Goal: Information Seeking & Learning: Learn about a topic

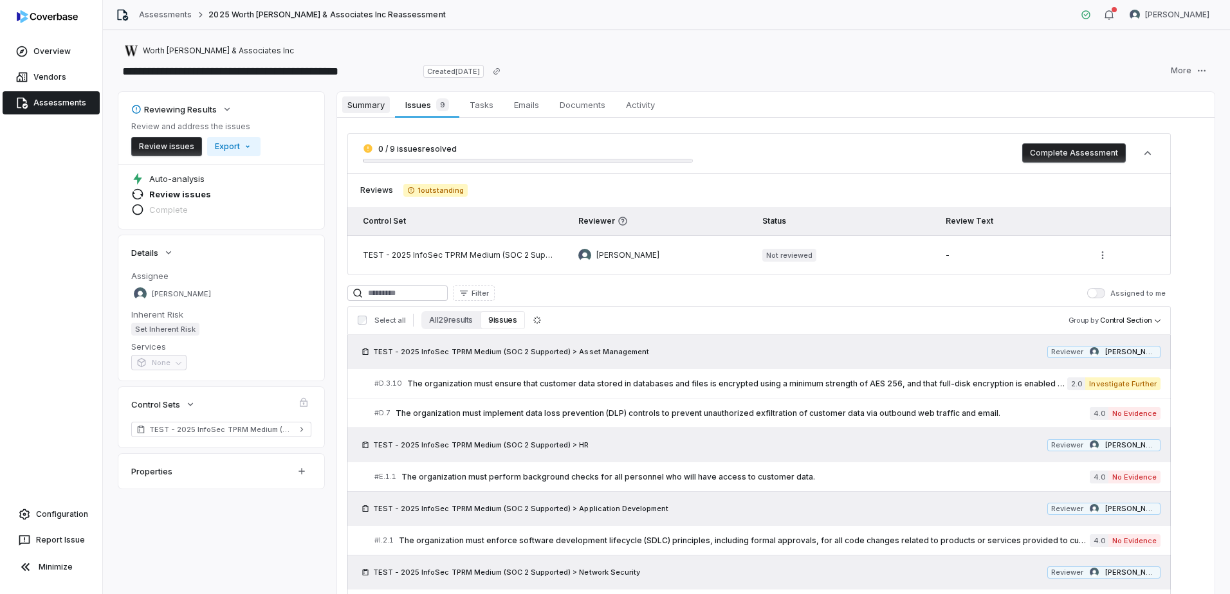
click at [363, 100] on span "Summary" at bounding box center [366, 104] width 48 height 17
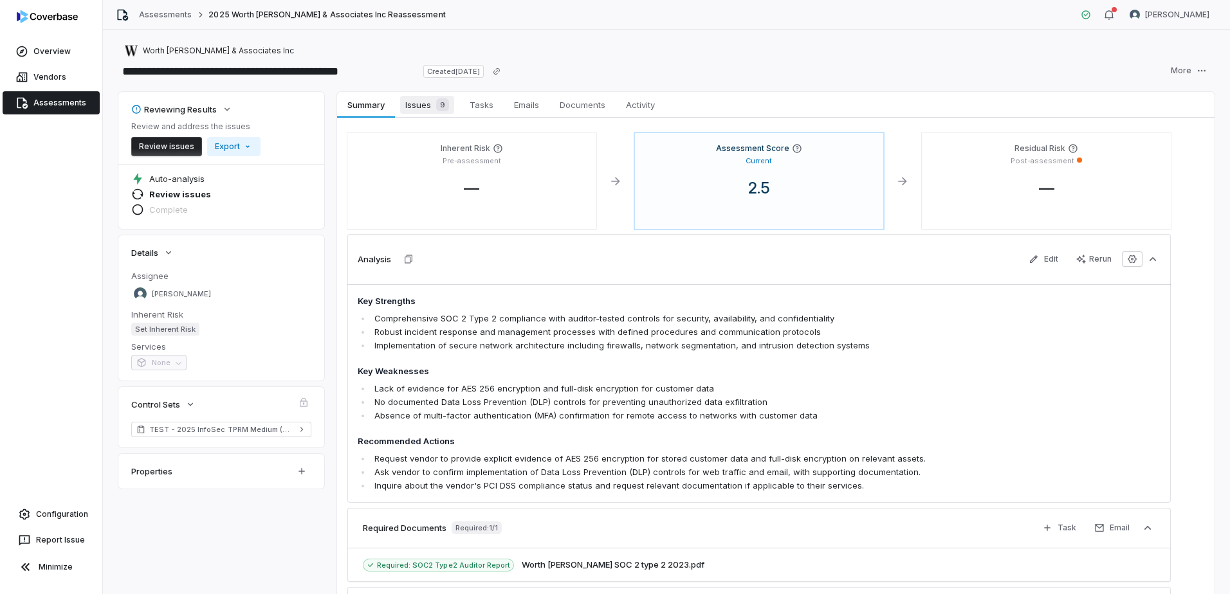
click at [427, 102] on span "Issues 9" at bounding box center [427, 105] width 54 height 18
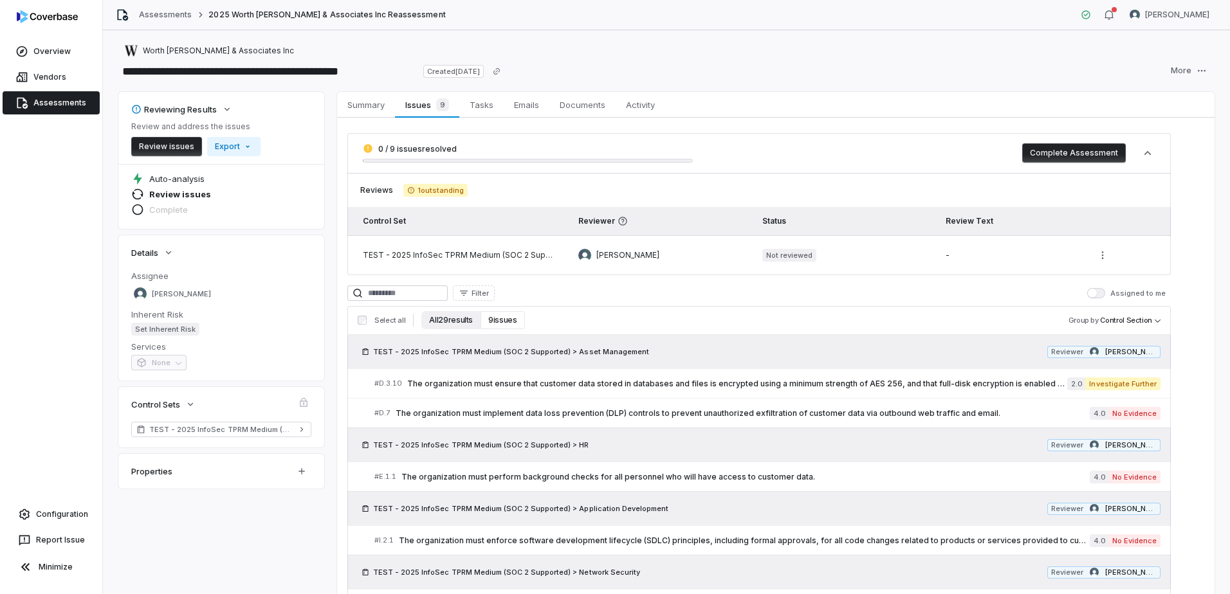
click at [440, 315] on button "All 29 results" at bounding box center [450, 320] width 59 height 18
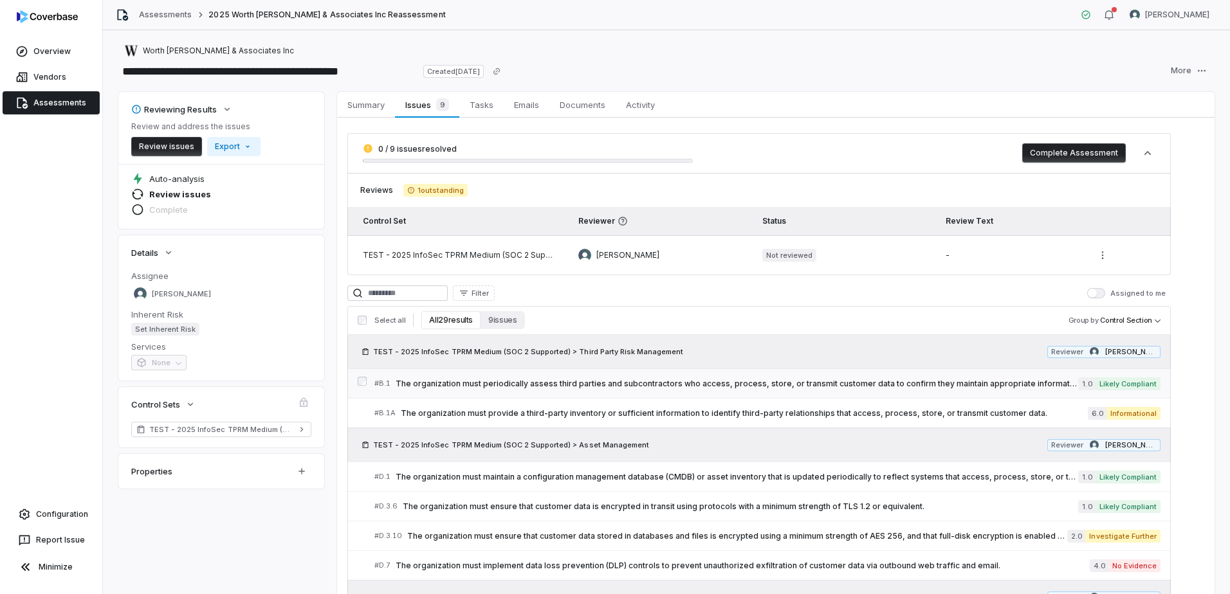
click at [657, 384] on span "The organization must periodically assess third parties and subcontractors who …" at bounding box center [737, 384] width 683 height 10
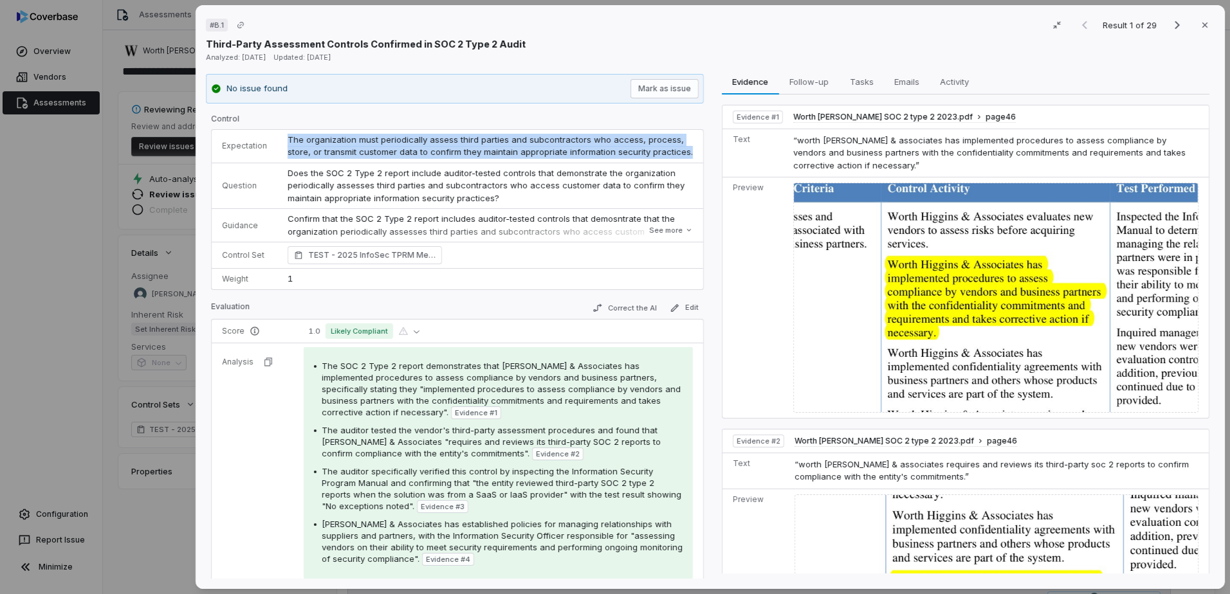
drag, startPoint x: 283, startPoint y: 136, endPoint x: 693, endPoint y: 154, distance: 410.8
click at [693, 154] on div "Expectation The organization must periodically assess third parties and subcont…" at bounding box center [457, 209] width 493 height 161
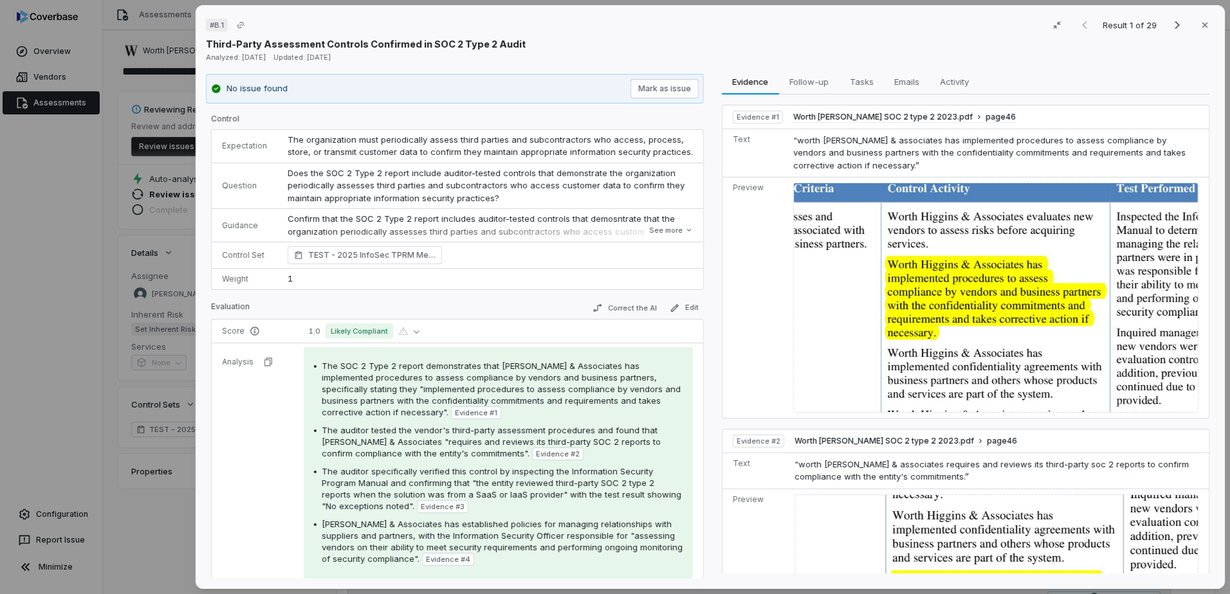
click at [293, 172] on span "Does the SOC 2 Type 2 report include auditor-tested controls that demonstrate t…" at bounding box center [487, 185] width 399 height 35
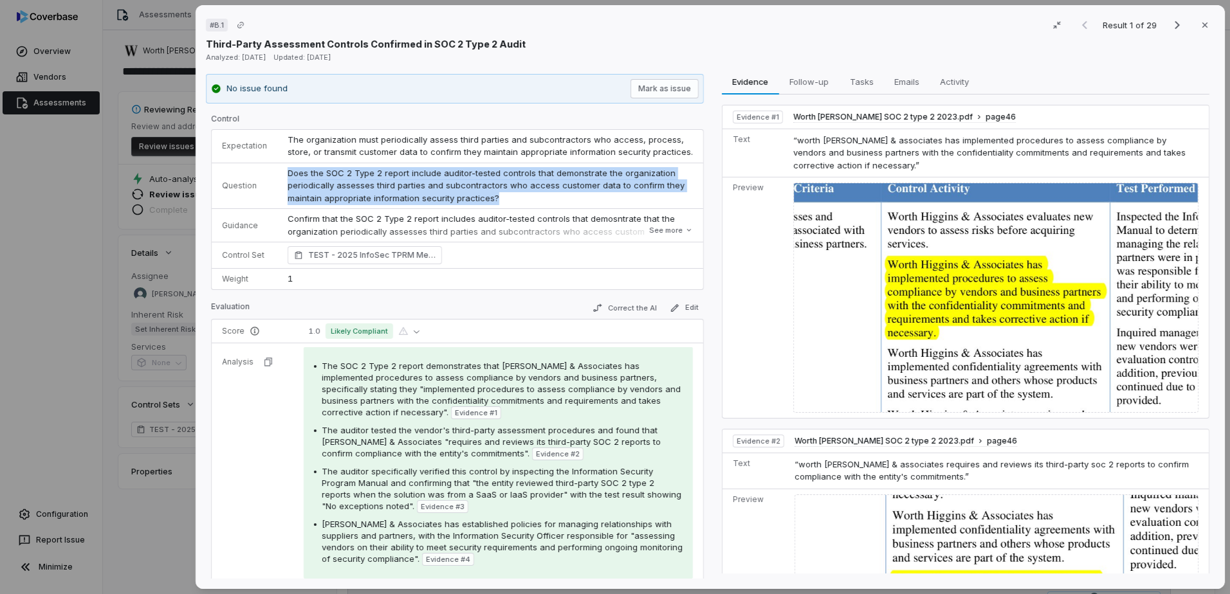
drag, startPoint x: 287, startPoint y: 170, endPoint x: 537, endPoint y: 207, distance: 252.3
click at [537, 207] on td "Does the SOC 2 Type 2 report include auditor-tested controls that demonstrate t…" at bounding box center [490, 186] width 426 height 46
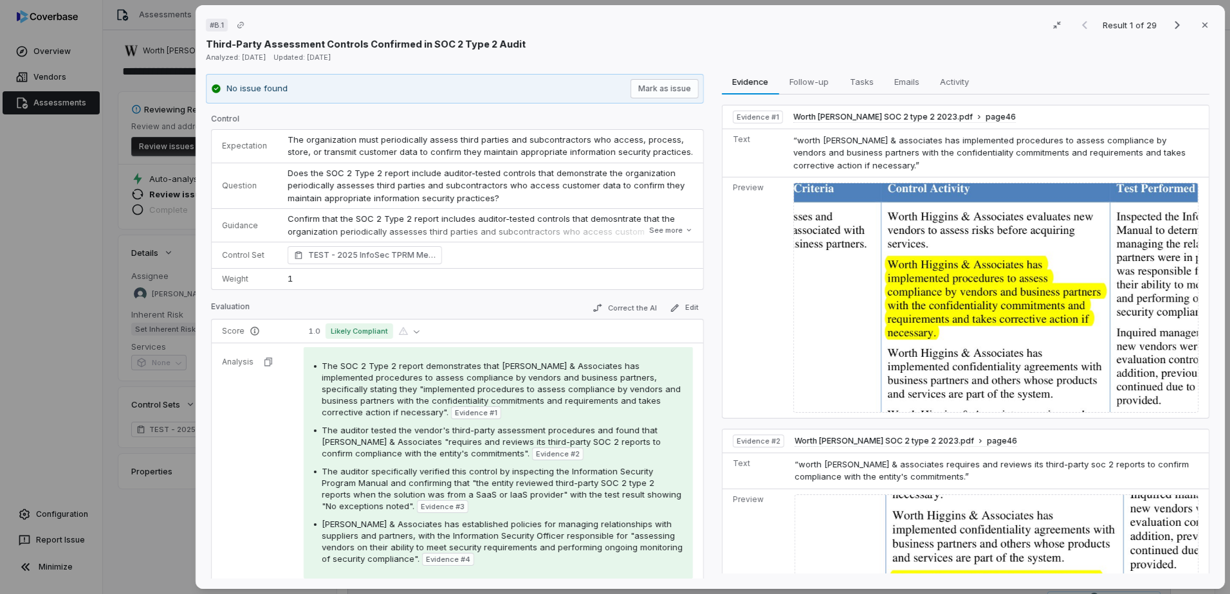
drag, startPoint x: 304, startPoint y: 223, endPoint x: 353, endPoint y: 228, distance: 48.6
click at [306, 223] on p "Confirm that the SOC 2 Type 2 report includes auditor-tested controls that demo…" at bounding box center [490, 244] width 405 height 63
click at [652, 227] on button "See more" at bounding box center [670, 230] width 51 height 23
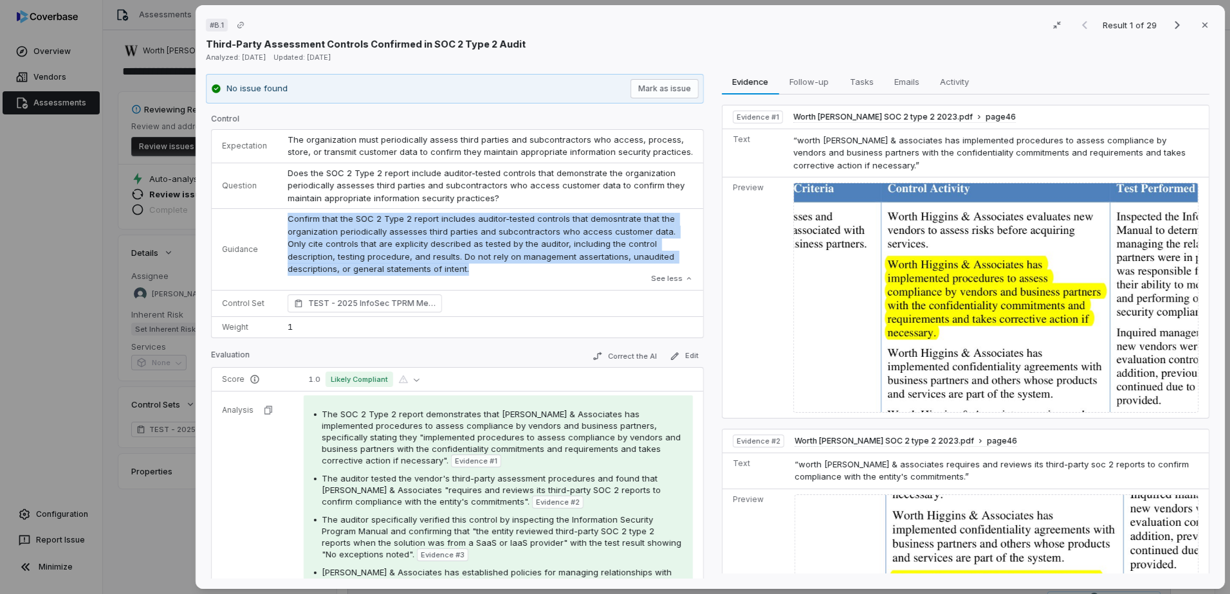
drag, startPoint x: 286, startPoint y: 216, endPoint x: 407, endPoint y: 271, distance: 133.0
click at [407, 271] on p "Confirm that the SOC 2 Type 2 report includes auditor-tested controls that demo…" at bounding box center [490, 244] width 405 height 63
drag, startPoint x: 407, startPoint y: 271, endPoint x: 374, endPoint y: 249, distance: 39.4
click at [374, 249] on p "Confirm that the SOC 2 Type 2 report includes auditor-tested controls that demo…" at bounding box center [490, 244] width 405 height 63
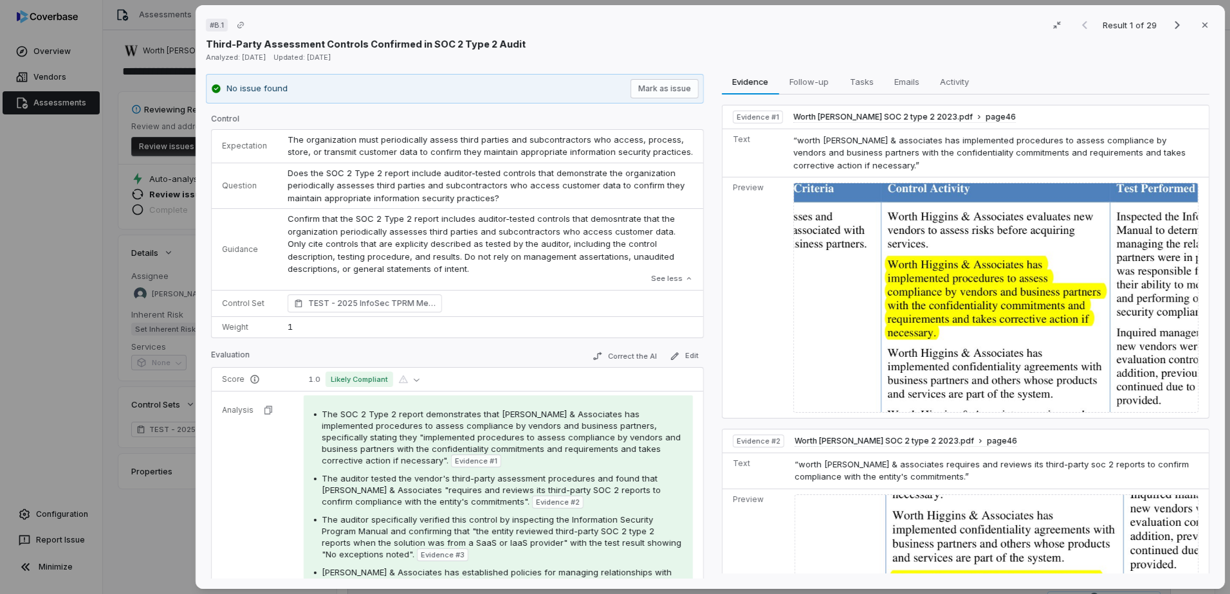
click at [401, 269] on p "Confirm that the SOC 2 Type 2 report includes auditor-tested controls that demo…" at bounding box center [490, 244] width 405 height 63
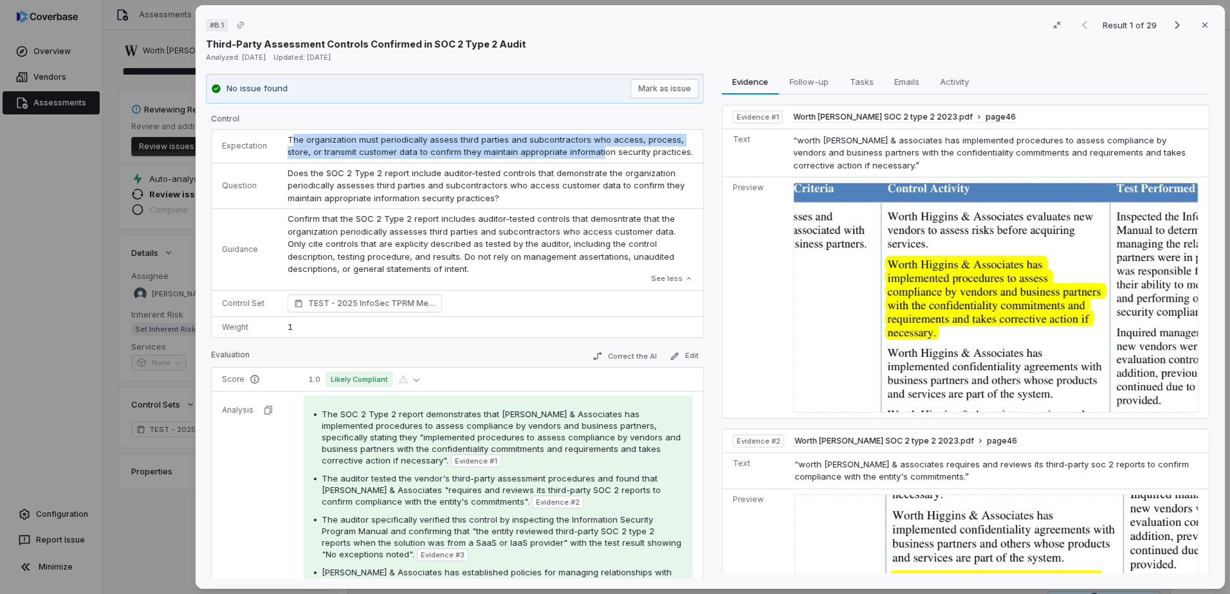
drag, startPoint x: 290, startPoint y: 140, endPoint x: 595, endPoint y: 152, distance: 305.2
click at [595, 152] on span "The organization must periodically assess third parties and subcontractors who …" at bounding box center [490, 145] width 405 height 23
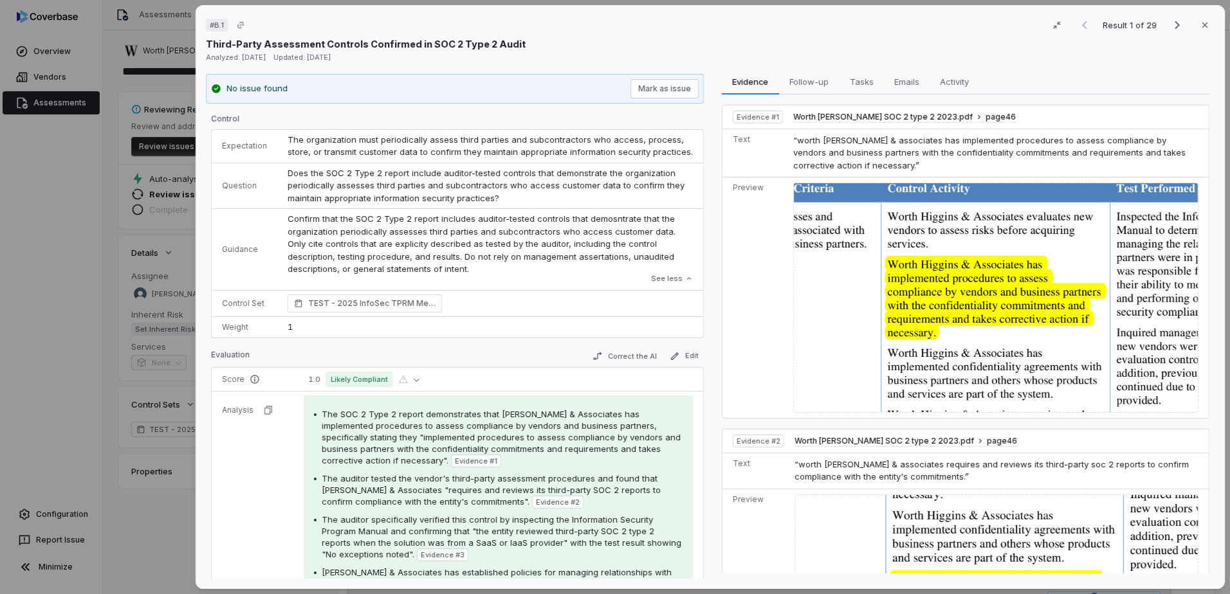
drag, startPoint x: 595, startPoint y: 152, endPoint x: 517, endPoint y: 227, distance: 107.8
click at [524, 227] on p "Confirm that the SOC 2 Type 2 report includes auditor-tested controls that demo…" at bounding box center [490, 244] width 405 height 63
drag, startPoint x: 366, startPoint y: 217, endPoint x: 556, endPoint y: 221, distance: 190.5
click at [556, 221] on p "Confirm that the SOC 2 Type 2 report includes auditor-tested controls that demo…" at bounding box center [490, 244] width 405 height 63
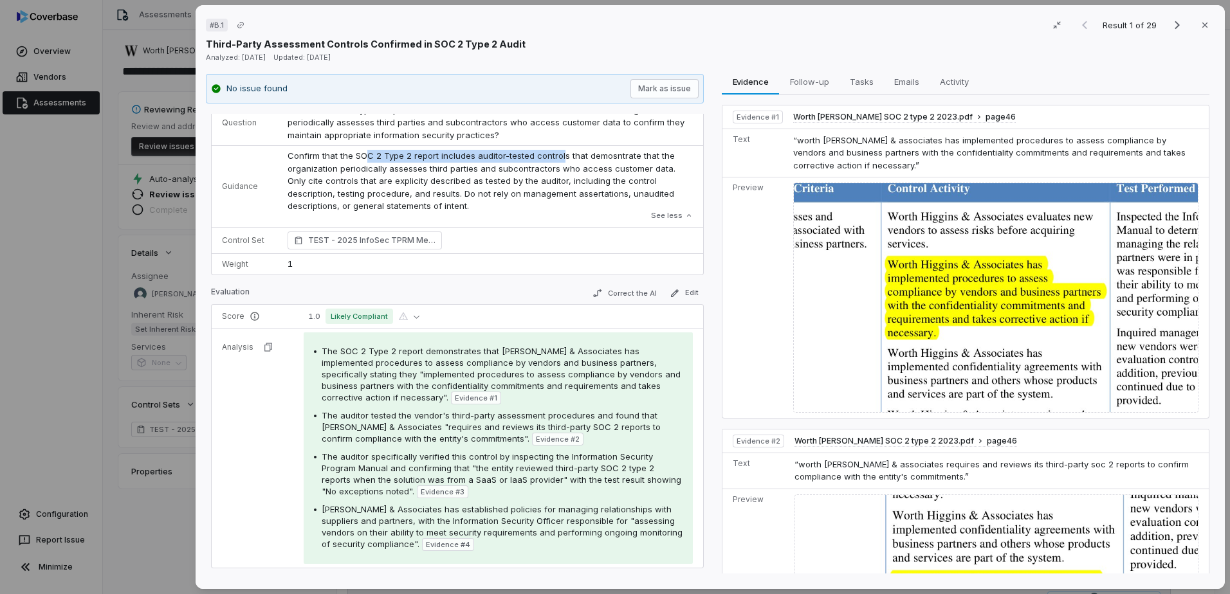
scroll to position [64, 0]
click at [1194, 17] on button "Close" at bounding box center [1204, 25] width 27 height 27
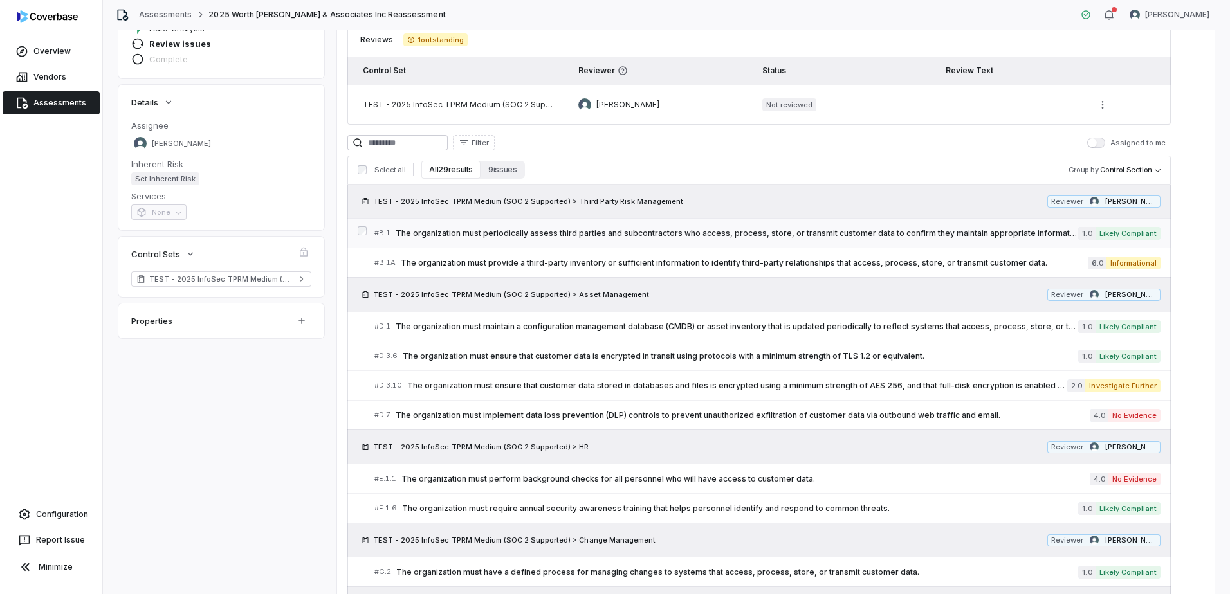
scroll to position [129, 0]
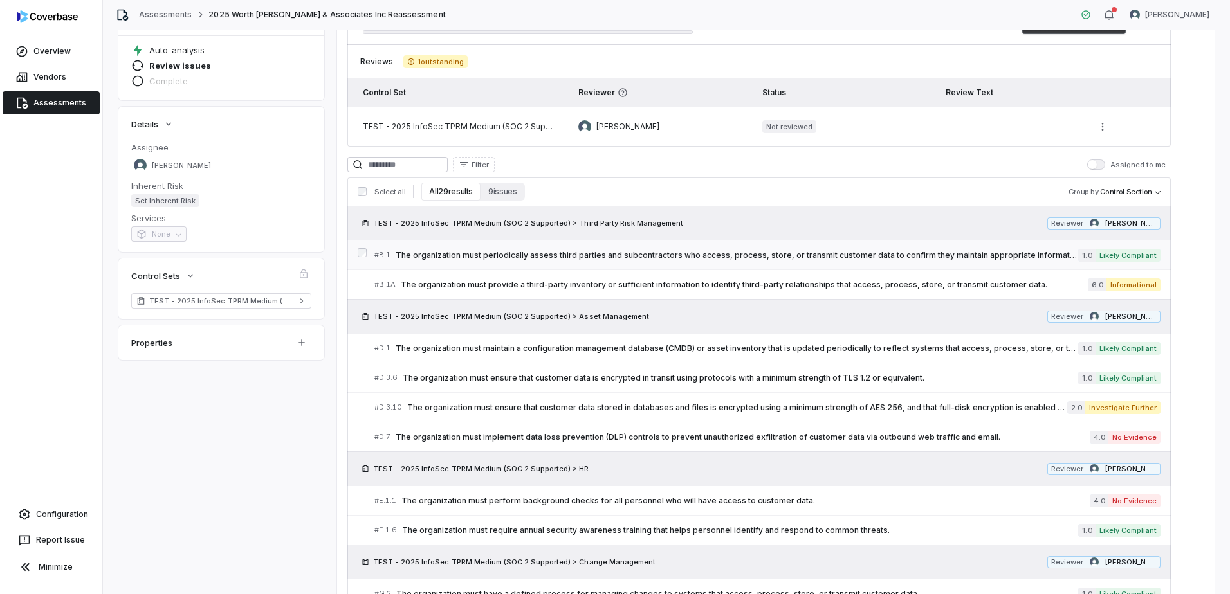
click at [924, 252] on span "The organization must periodically assess third parties and subcontractors who …" at bounding box center [737, 255] width 683 height 10
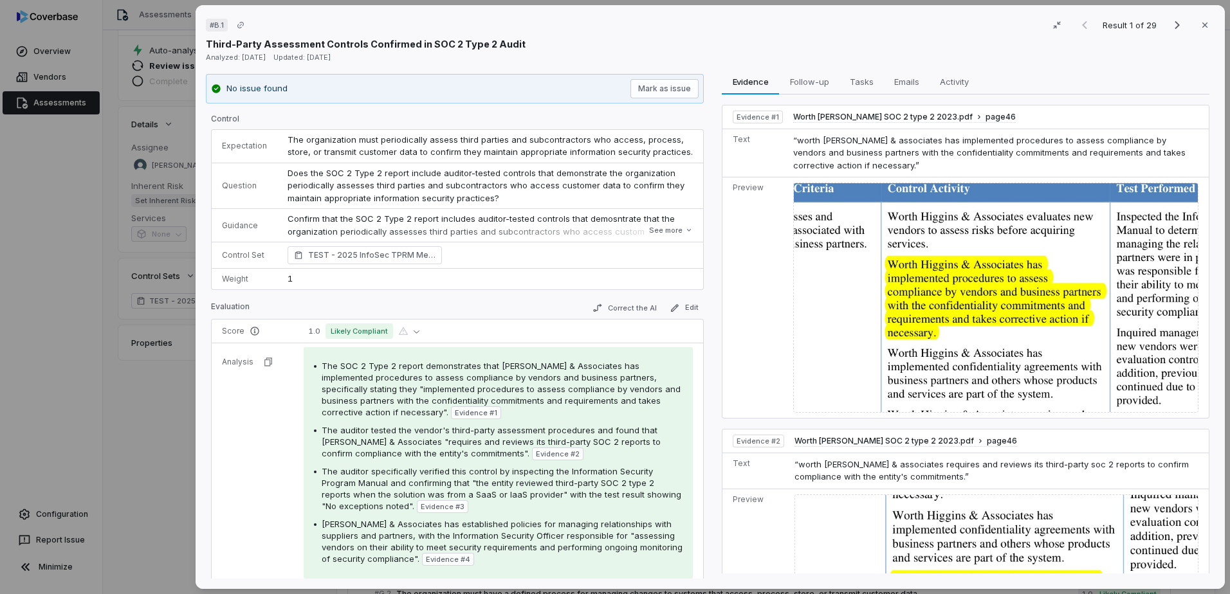
scroll to position [64, 0]
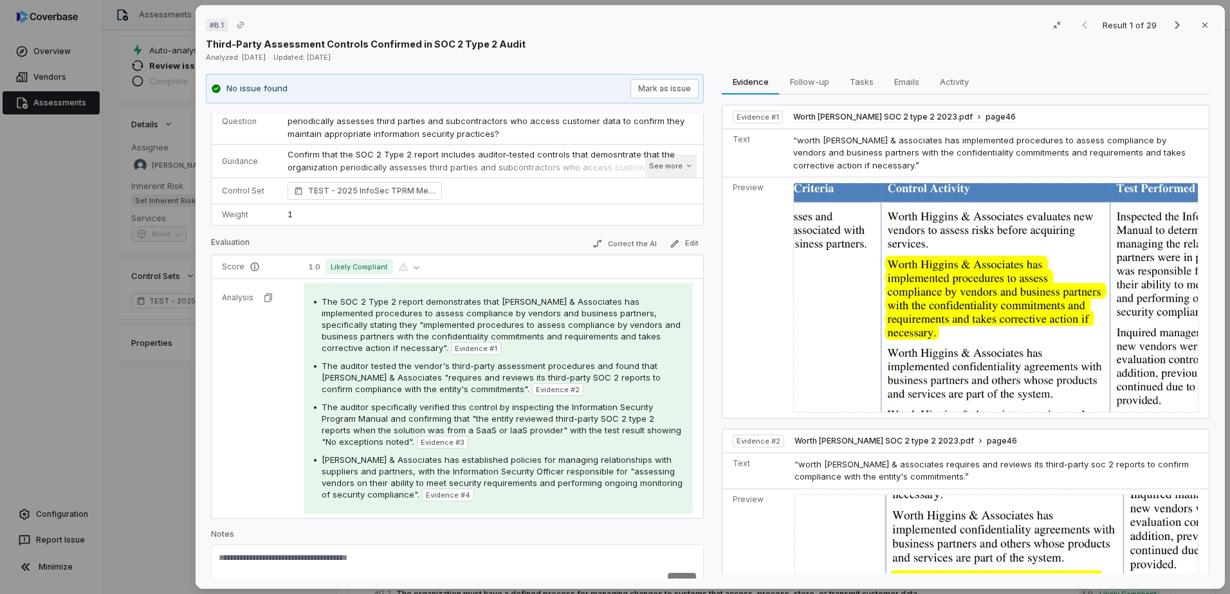
click at [655, 167] on button "See more" at bounding box center [670, 165] width 51 height 23
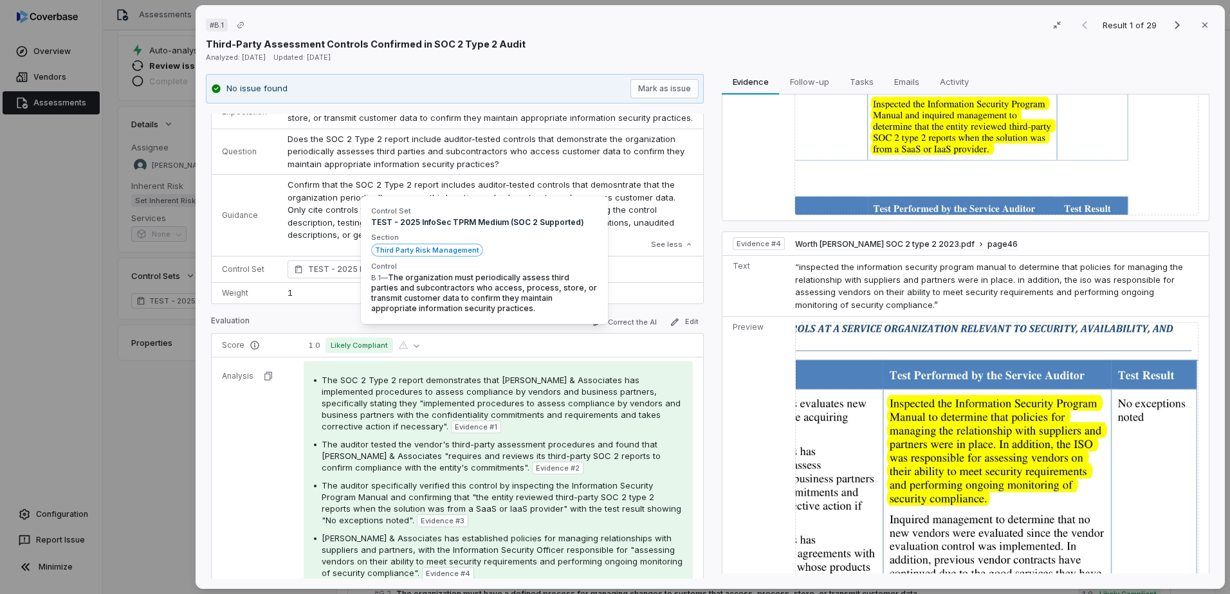
scroll to position [135, 0]
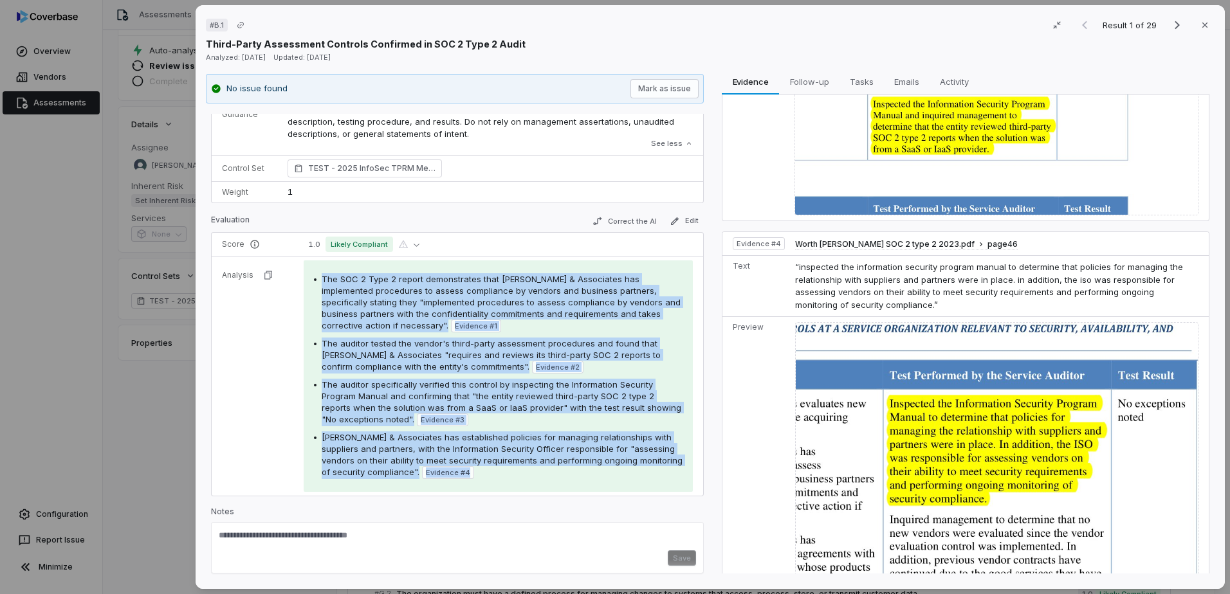
drag, startPoint x: 323, startPoint y: 278, endPoint x: 527, endPoint y: 470, distance: 280.3
click at [527, 470] on div "The SOC 2 Type 2 report demonstrates that [PERSON_NAME] & Associates has implem…" at bounding box center [498, 376] width 369 height 206
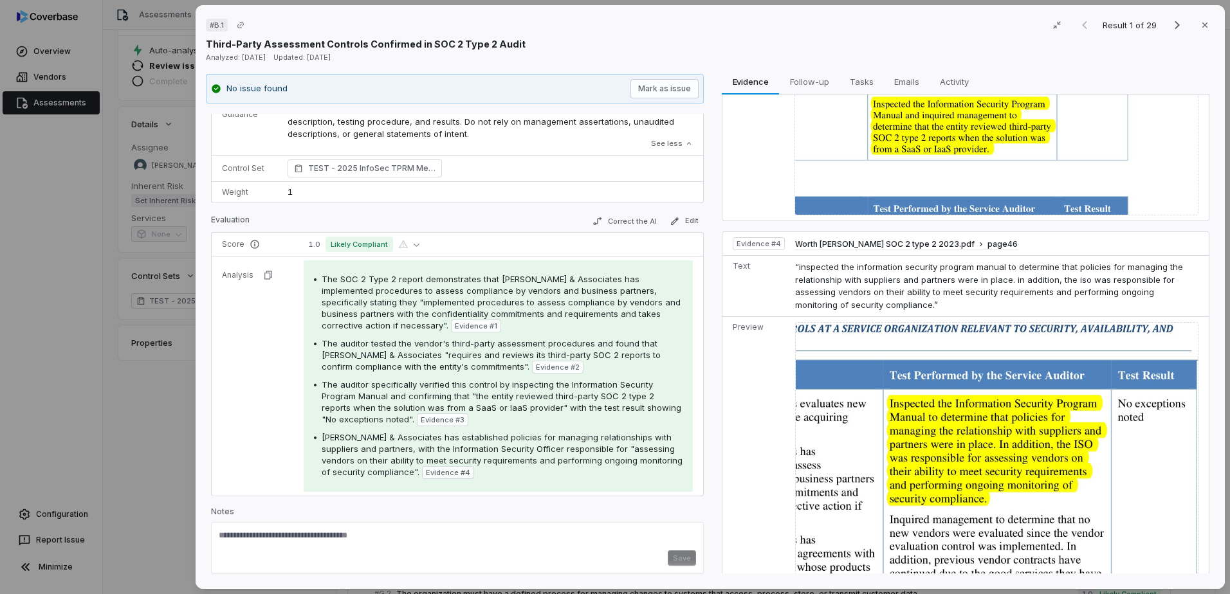
click at [270, 410] on tr "Analysis The SOC 2 Type 2 report demonstrates that [PERSON_NAME] & Associates h…" at bounding box center [457, 377] width 491 height 240
click at [1200, 26] on icon "button" at bounding box center [1205, 25] width 10 height 10
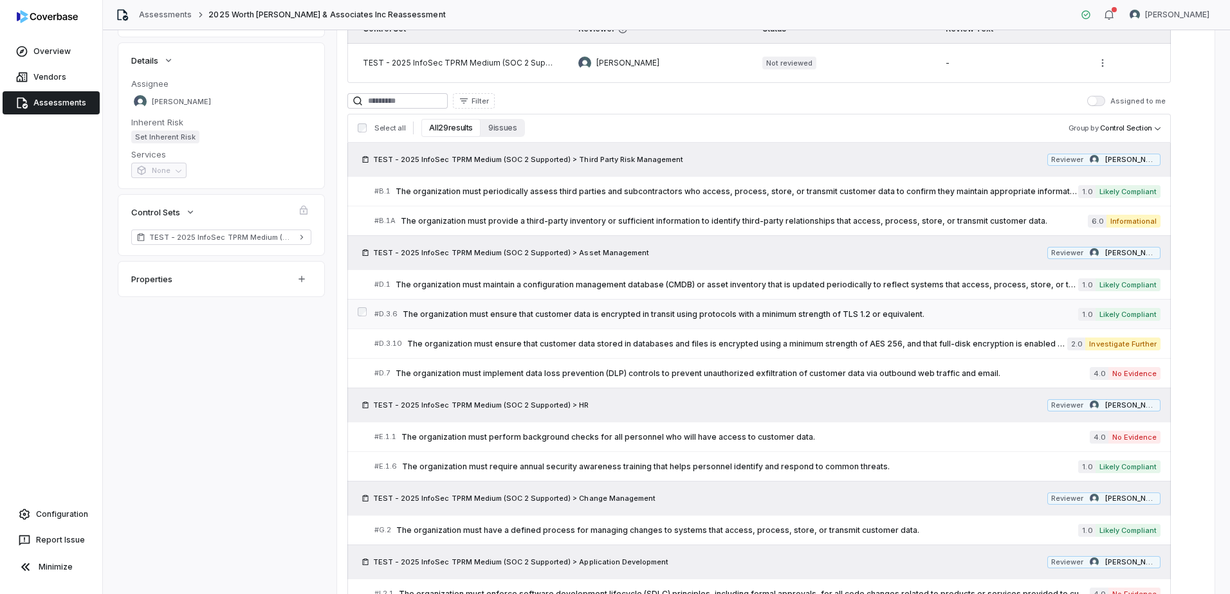
scroll to position [193, 0]
click at [937, 374] on span "The organization must implement data loss prevention (DLP) controls to prevent …" at bounding box center [743, 373] width 694 height 10
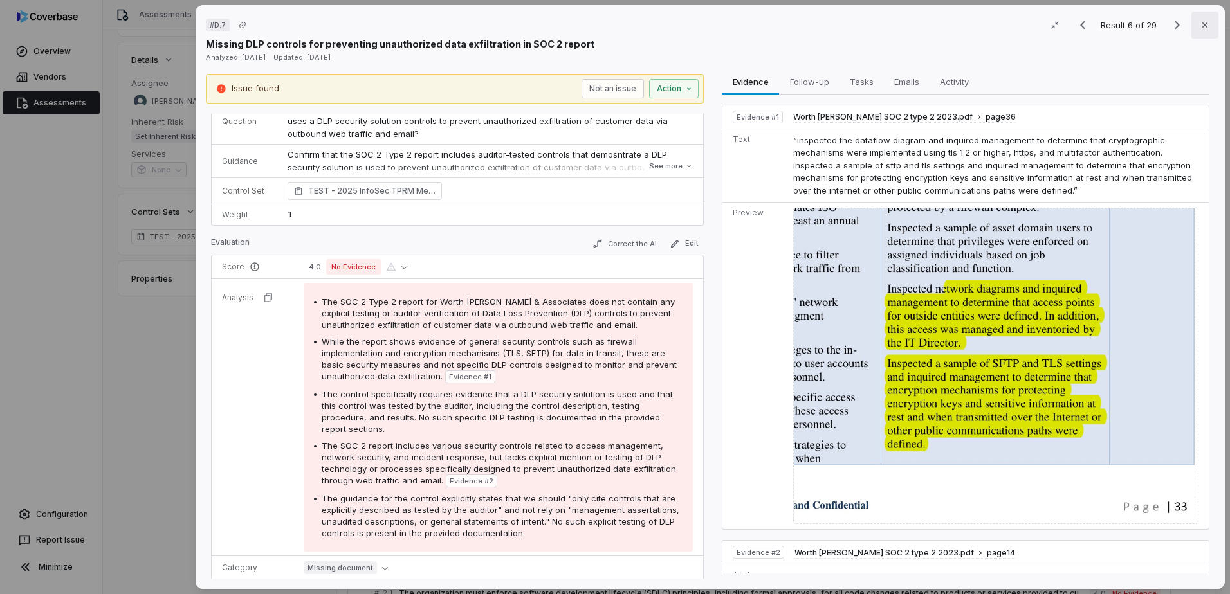
click at [1201, 27] on icon "button" at bounding box center [1205, 25] width 10 height 10
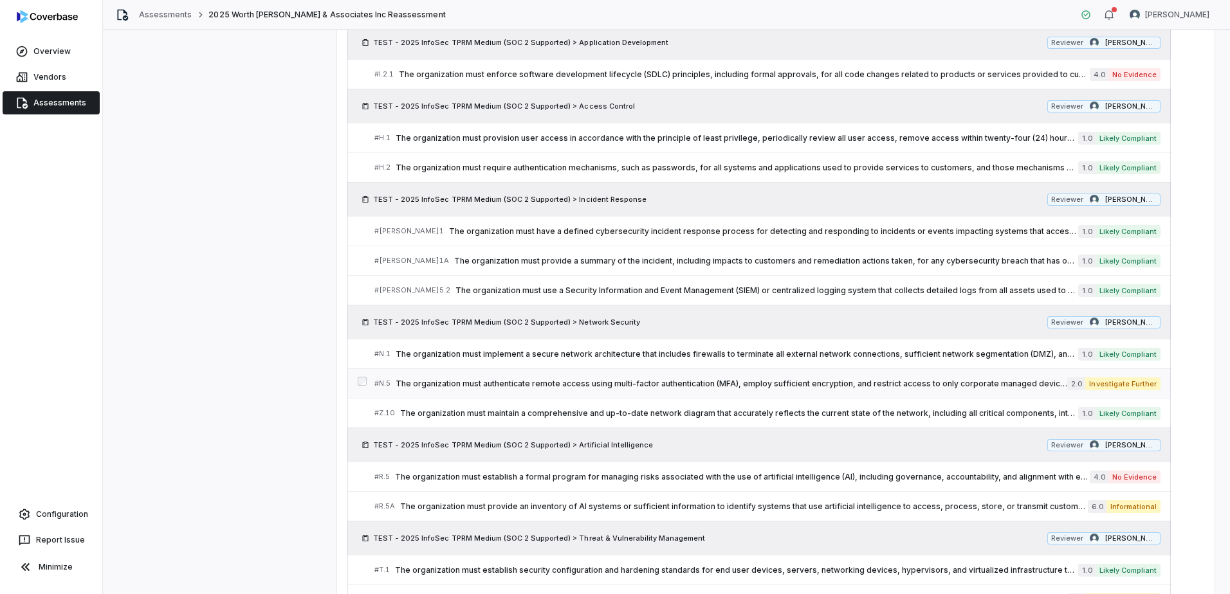
scroll to position [772, 0]
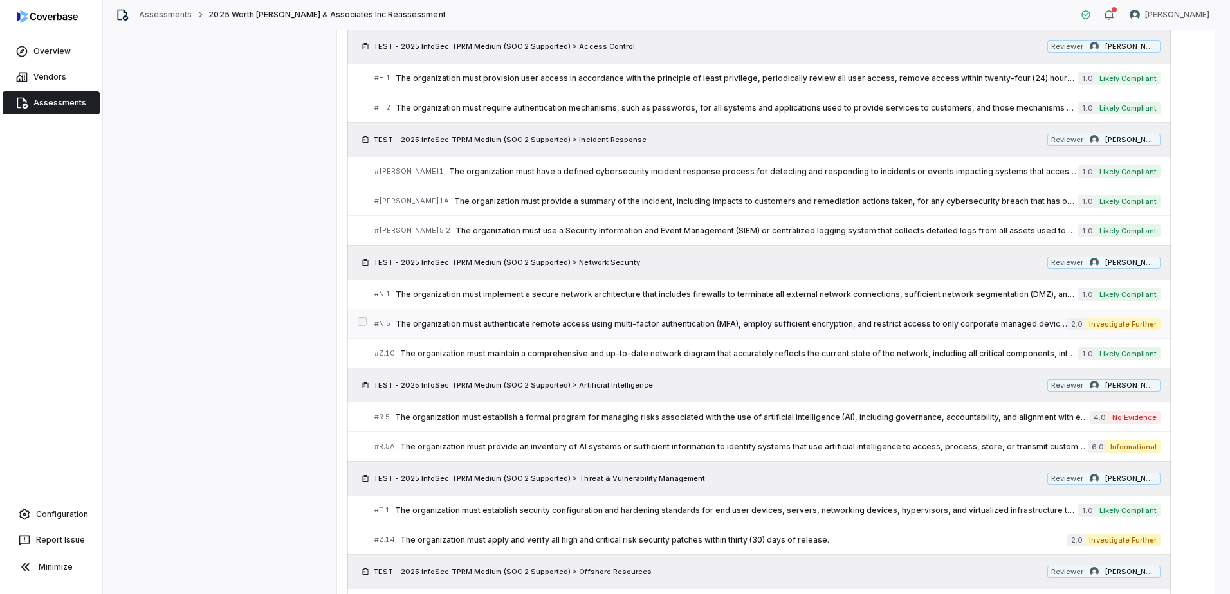
click at [858, 321] on span "The organization must authenticate remote access using multi-factor authenticat…" at bounding box center [732, 324] width 672 height 10
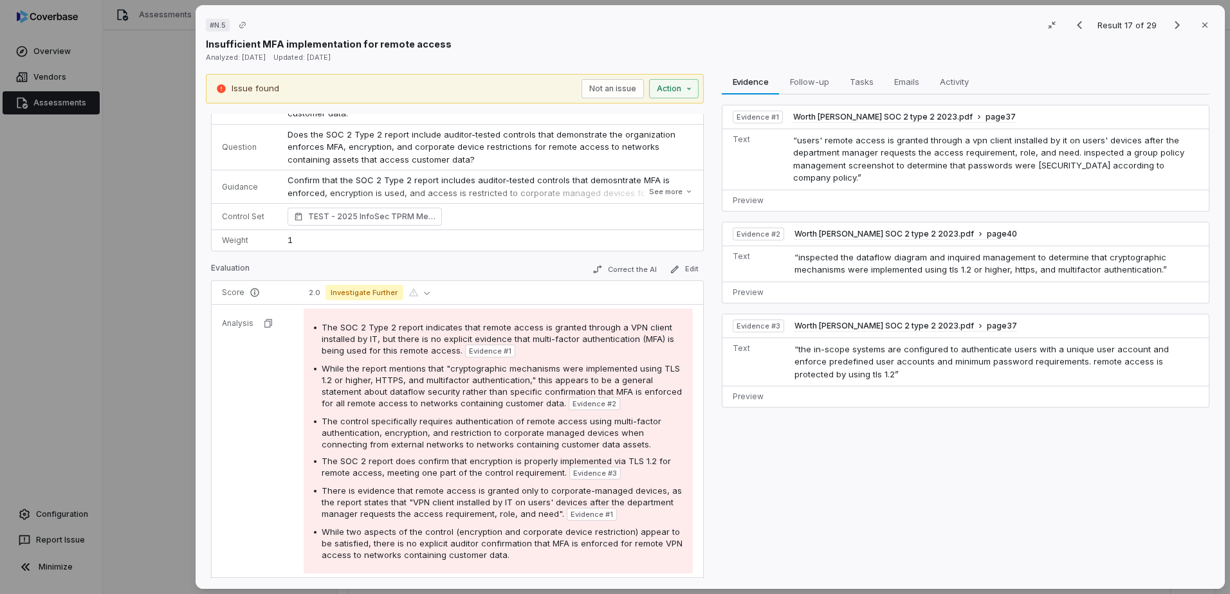
scroll to position [64, 0]
click at [652, 193] on button "See more" at bounding box center [670, 190] width 51 height 23
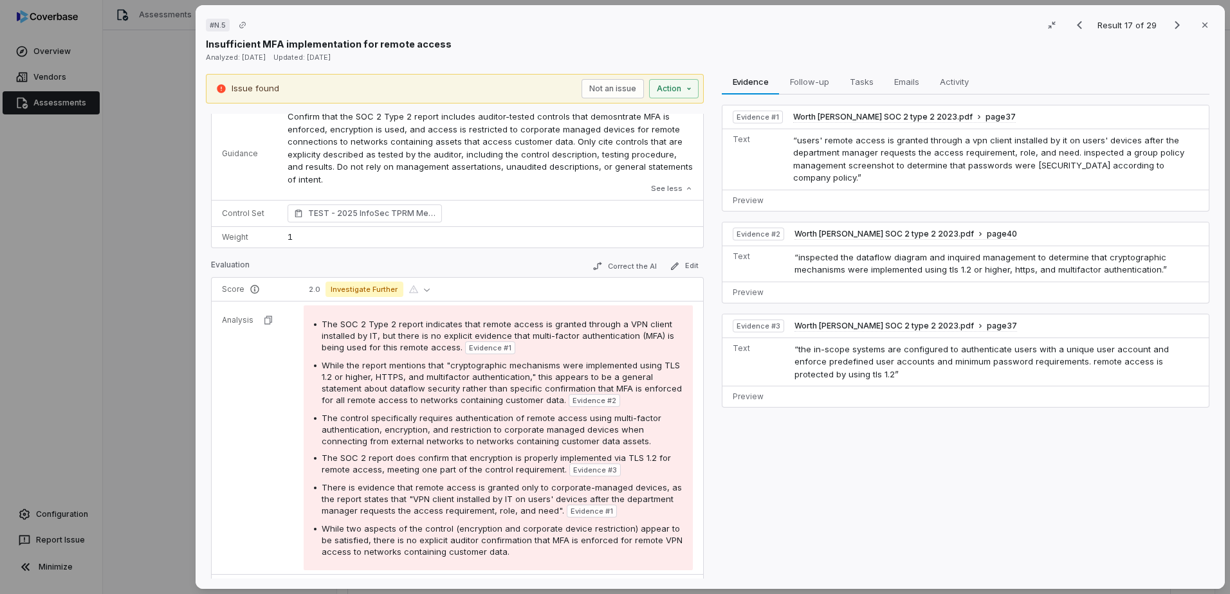
scroll to position [129, 0]
click at [1202, 26] on icon "button" at bounding box center [1204, 25] width 5 height 5
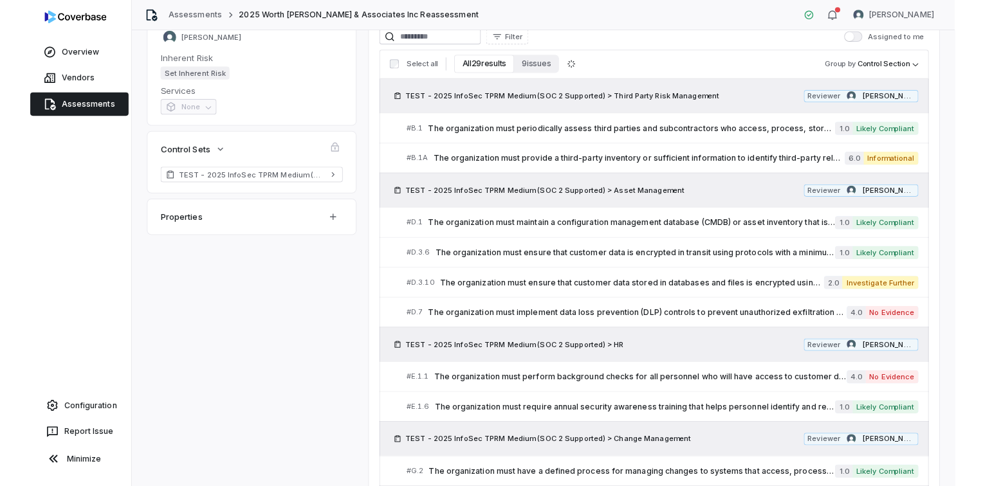
scroll to position [257, 0]
